Goal: Check status: Check status

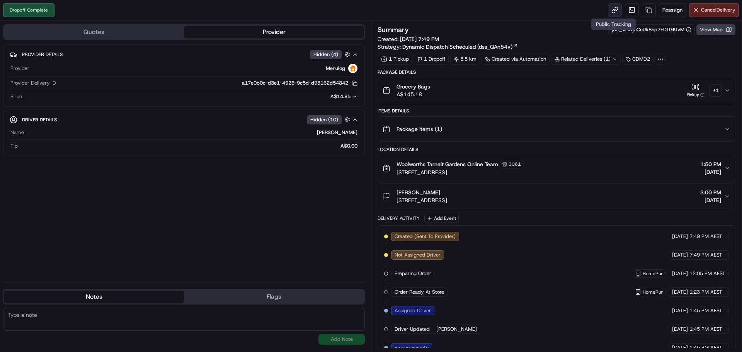
click at [612, 11] on link at bounding box center [615, 10] width 14 height 14
click at [718, 29] on button "View Map" at bounding box center [715, 29] width 39 height 11
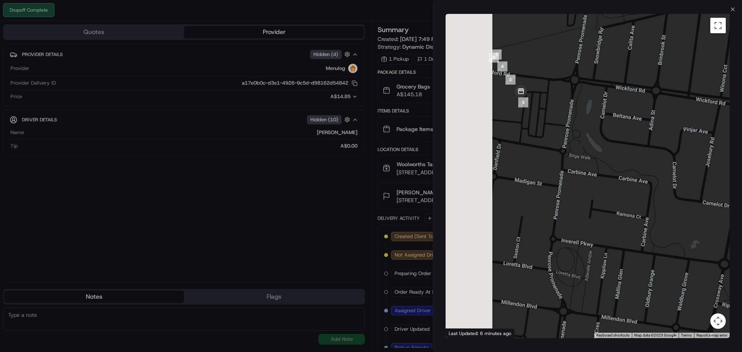
drag, startPoint x: 564, startPoint y: 106, endPoint x: 613, endPoint y: 119, distance: 50.4
click at [614, 118] on div at bounding box center [588, 176] width 284 height 324
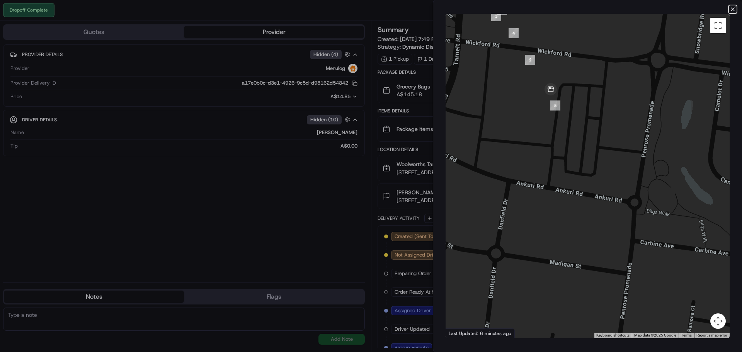
click at [732, 10] on icon "button" at bounding box center [732, 9] width 3 height 3
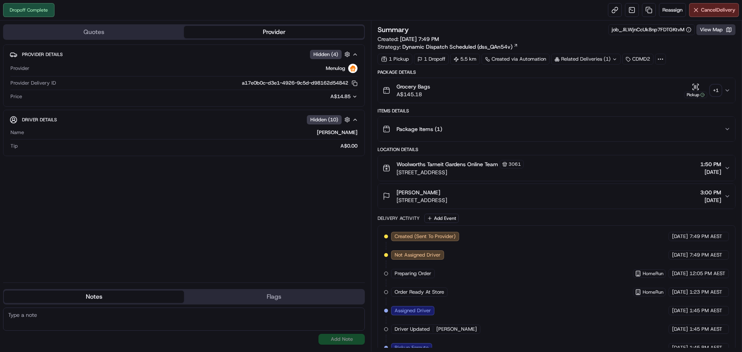
click at [718, 31] on button "View Map" at bounding box center [715, 29] width 39 height 11
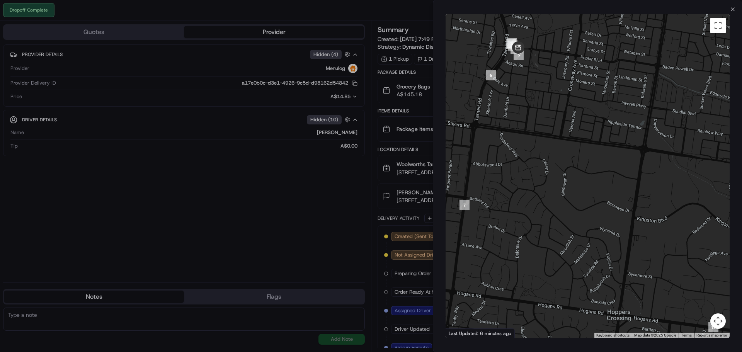
drag, startPoint x: 503, startPoint y: 135, endPoint x: 584, endPoint y: 152, distance: 82.8
click at [584, 152] on div at bounding box center [588, 176] width 284 height 324
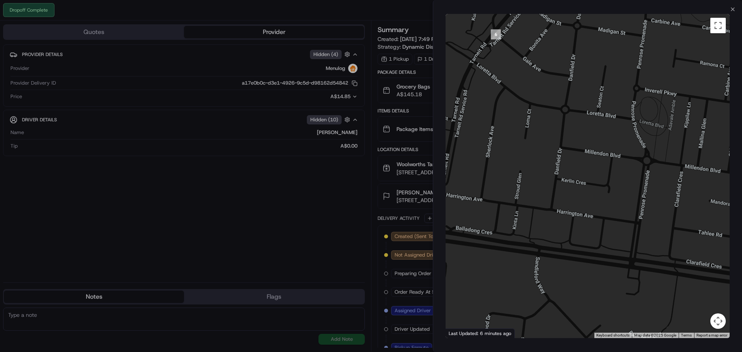
drag, startPoint x: 601, startPoint y: 106, endPoint x: 633, endPoint y: 181, distance: 82.3
click at [628, 182] on div at bounding box center [588, 176] width 284 height 324
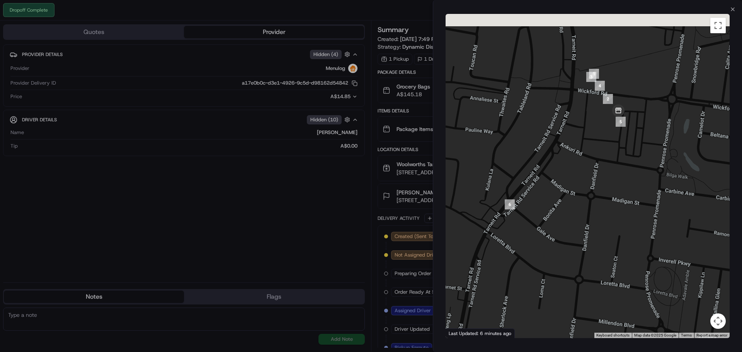
drag, startPoint x: 644, startPoint y: 115, endPoint x: 613, endPoint y: 155, distance: 50.6
click at [612, 177] on div at bounding box center [588, 176] width 284 height 324
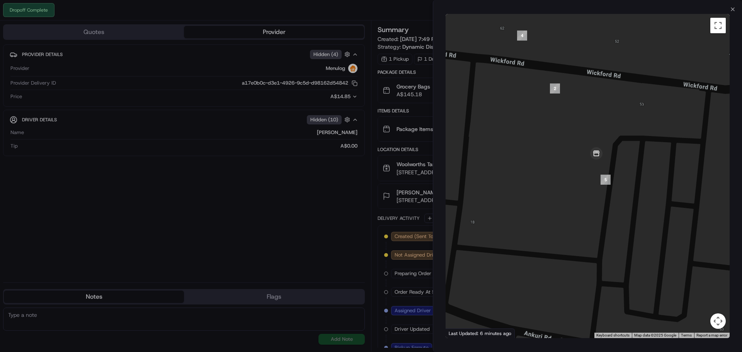
drag, startPoint x: 616, startPoint y: 163, endPoint x: 636, endPoint y: 159, distance: 20.5
click at [637, 158] on div at bounding box center [588, 176] width 284 height 324
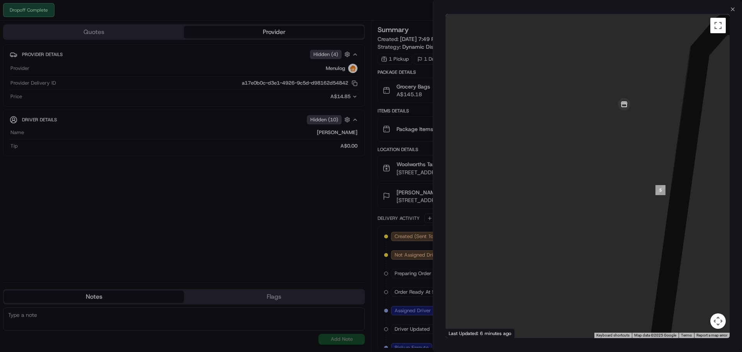
drag, startPoint x: 654, startPoint y: 134, endPoint x: 604, endPoint y: 174, distance: 63.3
click at [605, 174] on div at bounding box center [588, 176] width 284 height 324
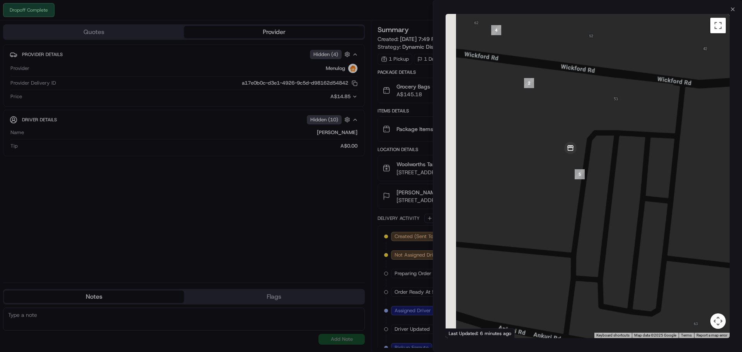
drag, startPoint x: 552, startPoint y: 171, endPoint x: 613, endPoint y: 172, distance: 60.7
click at [603, 178] on div at bounding box center [588, 176] width 284 height 324
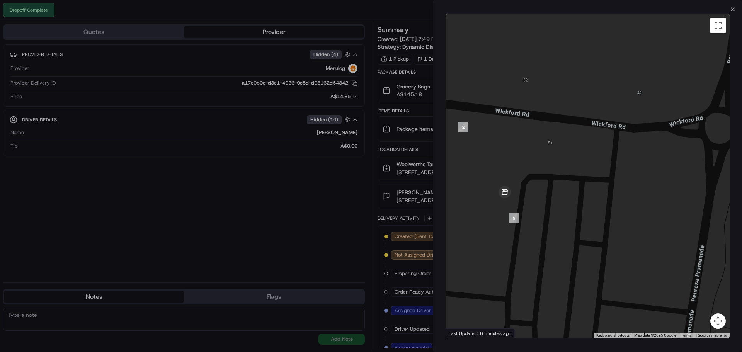
drag, startPoint x: 479, startPoint y: 153, endPoint x: 608, endPoint y: 189, distance: 133.9
click at [608, 189] on div at bounding box center [588, 176] width 284 height 324
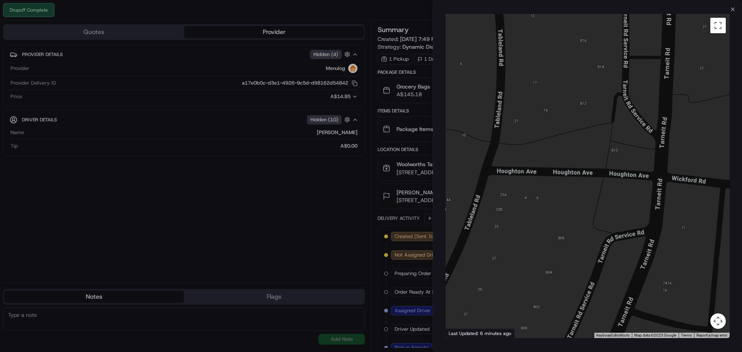
drag, startPoint x: 674, startPoint y: 199, endPoint x: 569, endPoint y: 176, distance: 108.0
click at [569, 176] on div at bounding box center [588, 176] width 284 height 324
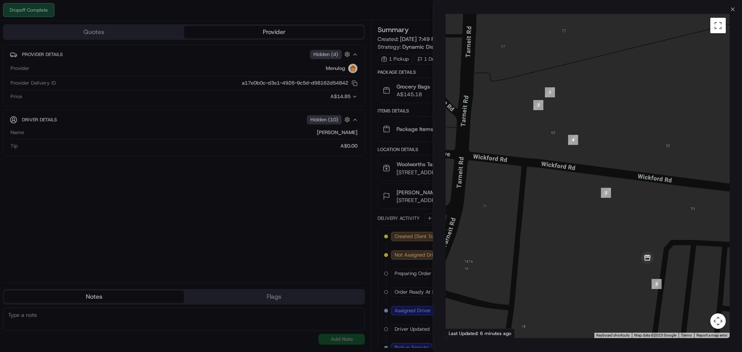
drag, startPoint x: 583, startPoint y: 180, endPoint x: 652, endPoint y: 228, distance: 84.2
click at [652, 228] on div at bounding box center [588, 176] width 284 height 324
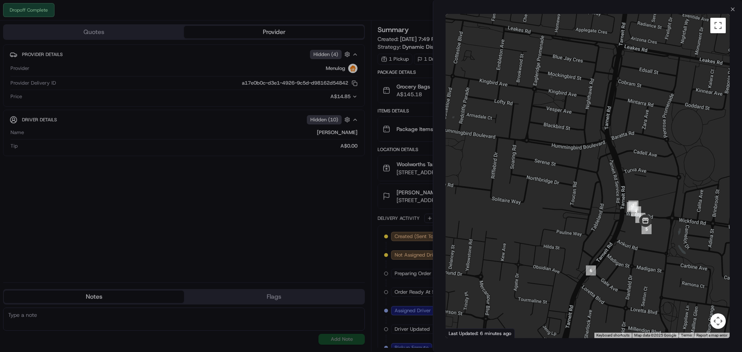
drag, startPoint x: 659, startPoint y: 260, endPoint x: 579, endPoint y: 177, distance: 115.3
click at [579, 177] on div at bounding box center [588, 176] width 284 height 324
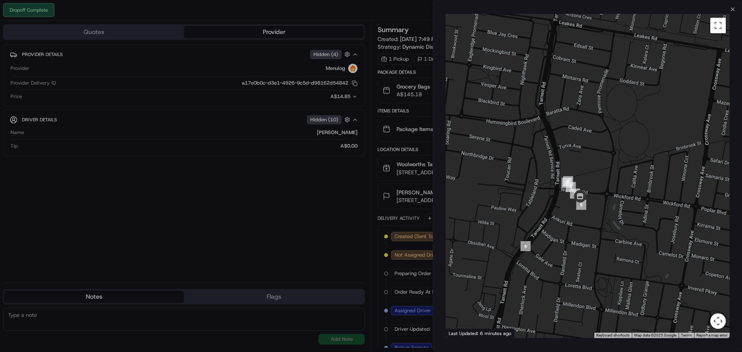
drag, startPoint x: 590, startPoint y: 116, endPoint x: 506, endPoint y: 20, distance: 127.9
click at [600, 170] on div at bounding box center [588, 176] width 284 height 324
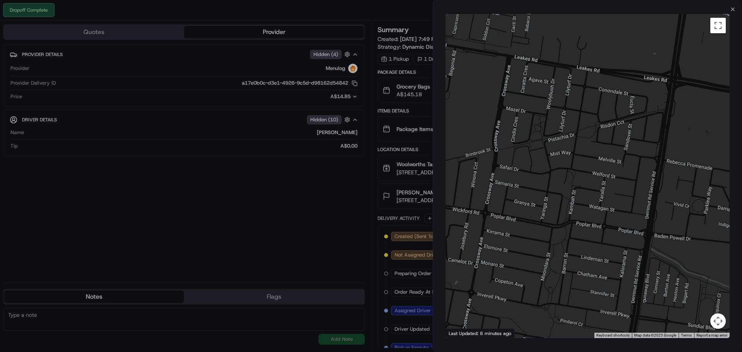
drag, startPoint x: 628, startPoint y: 205, endPoint x: 423, endPoint y: 217, distance: 205.2
click at [423, 217] on body "Dropoff Complete Reassign Cancel Delivery Quotes Provider Provider Details Hidd…" at bounding box center [371, 176] width 742 height 352
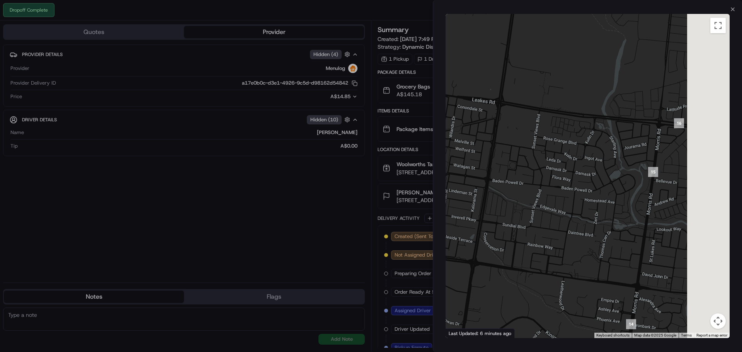
drag, startPoint x: 531, startPoint y: 214, endPoint x: 468, endPoint y: 176, distance: 73.7
click at [462, 175] on div at bounding box center [588, 176] width 284 height 324
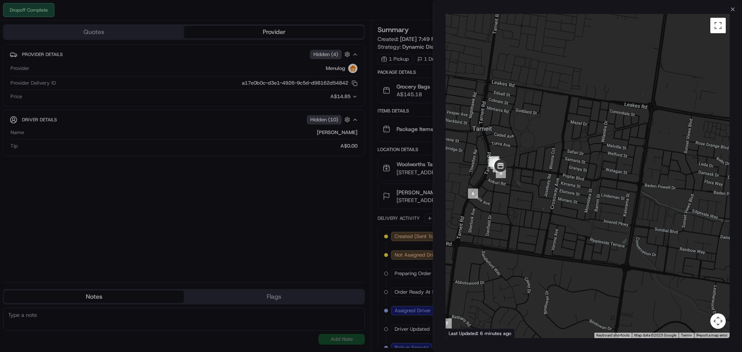
drag, startPoint x: 578, startPoint y: 186, endPoint x: 667, endPoint y: 181, distance: 89.1
click at [667, 182] on div at bounding box center [588, 176] width 284 height 324
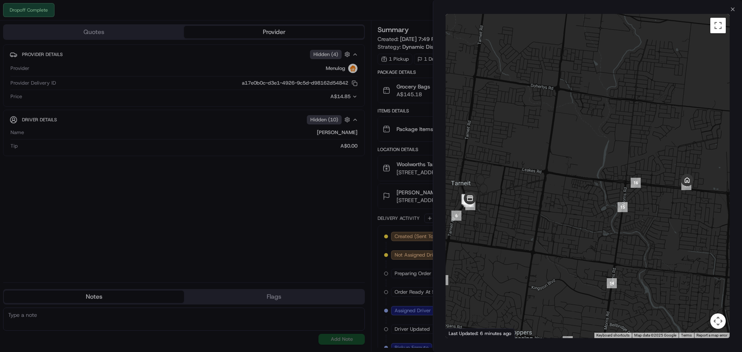
drag, startPoint x: 672, startPoint y: 142, endPoint x: 575, endPoint y: 150, distance: 96.9
click at [575, 150] on div at bounding box center [588, 176] width 284 height 324
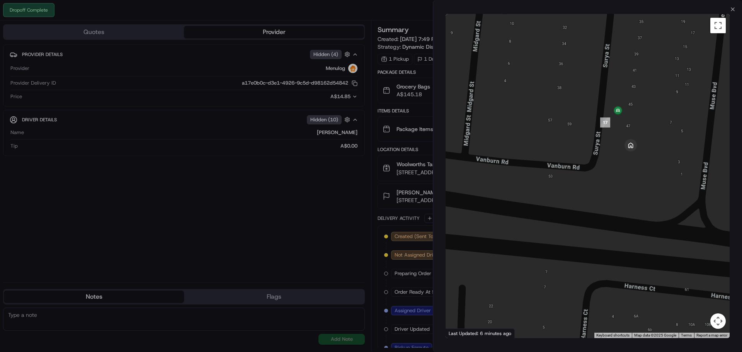
drag, startPoint x: 622, startPoint y: 163, endPoint x: 621, endPoint y: 170, distance: 7.8
click at [621, 170] on div at bounding box center [588, 176] width 284 height 324
